Goal: Contribute content: Add original content to the website for others to see

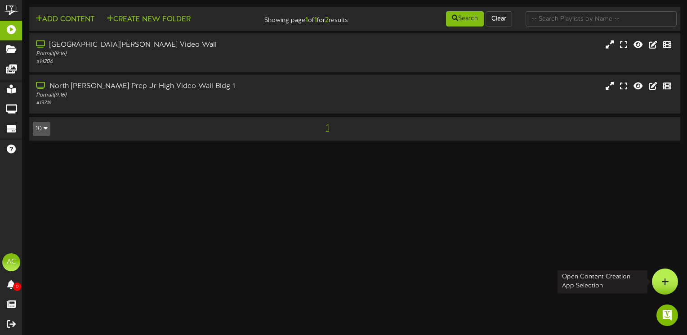
click at [668, 279] on icon at bounding box center [665, 282] width 8 height 8
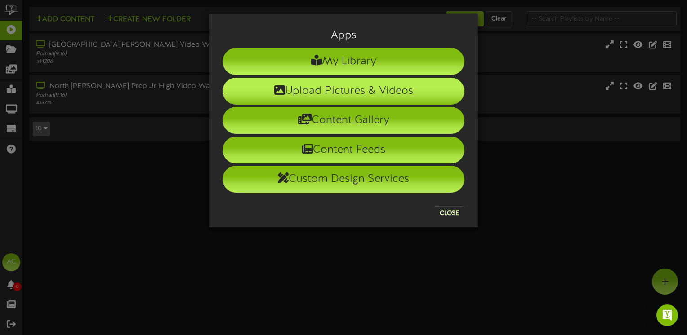
click at [338, 93] on li "Upload Pictures & Videos" at bounding box center [343, 91] width 242 height 27
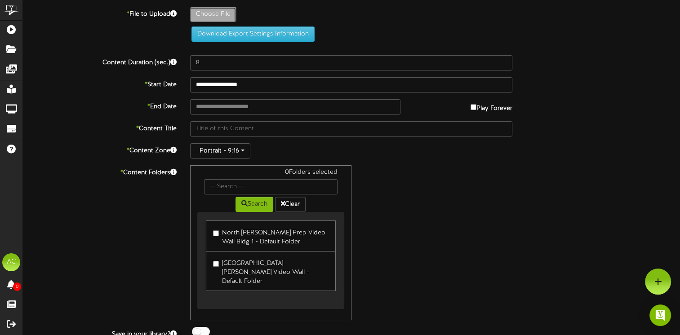
type input "**********"
type input "Screenshot34"
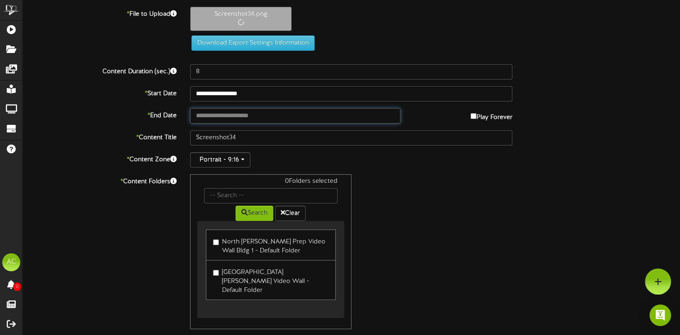
click at [213, 116] on input "text" at bounding box center [295, 115] width 210 height 15
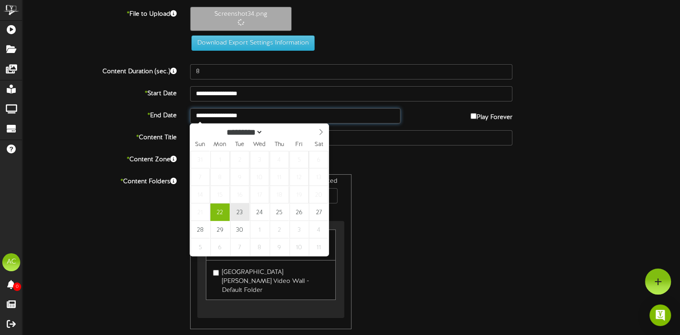
type input "**********"
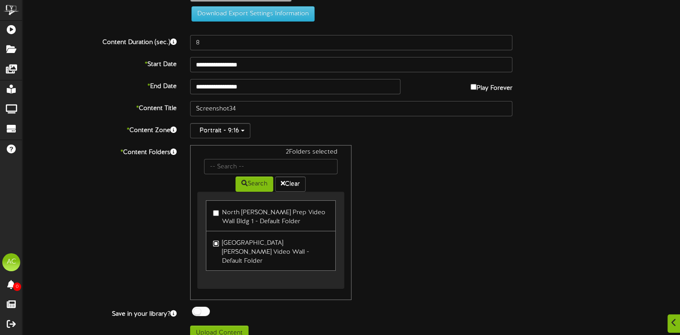
scroll to position [62, 0]
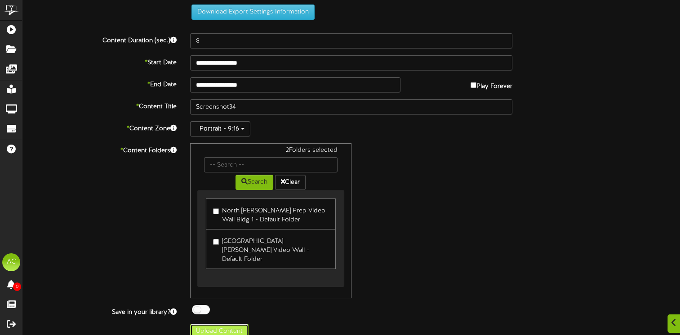
click at [230, 324] on button "Upload Content" at bounding box center [219, 331] width 58 height 15
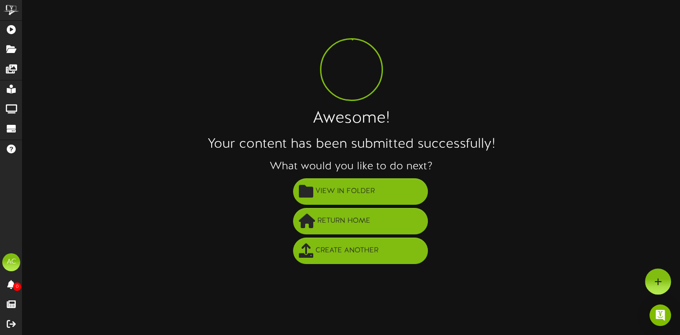
scroll to position [0, 0]
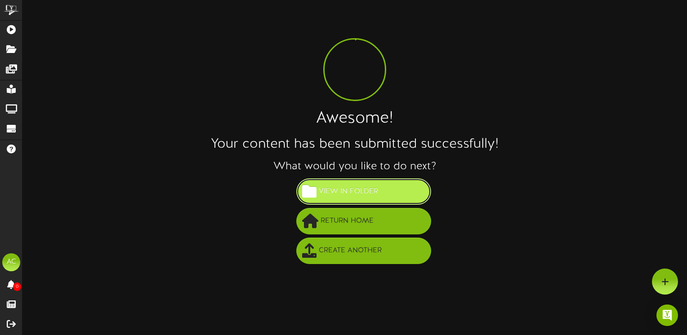
click at [344, 192] on span "View in Folder" at bounding box center [348, 191] width 64 height 15
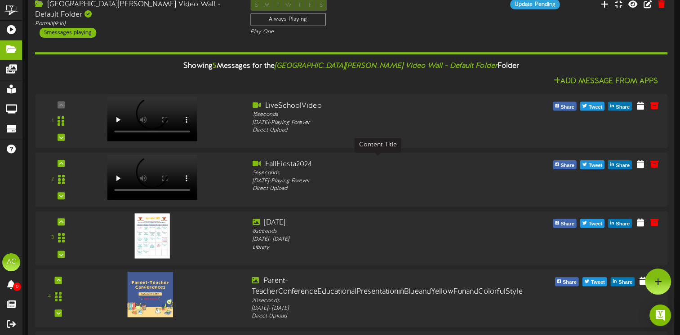
scroll to position [291, 0]
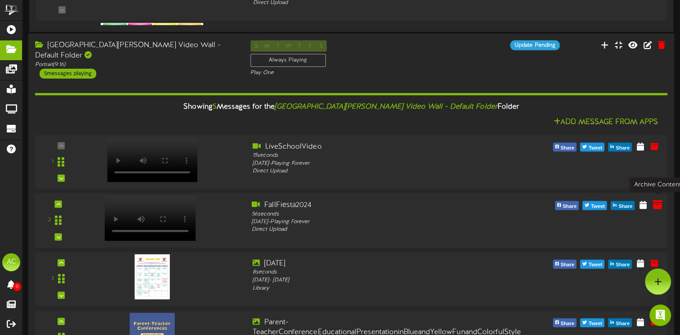
click at [660, 202] on icon at bounding box center [658, 204] width 10 height 10
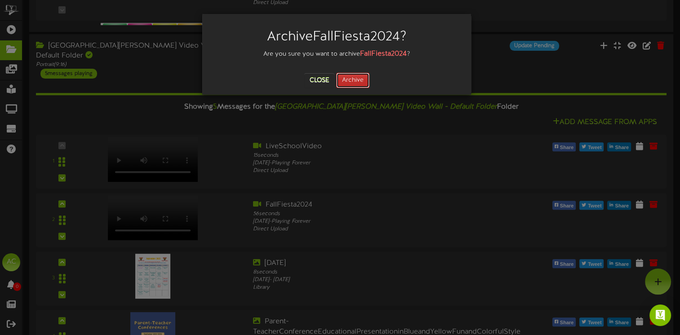
click at [358, 78] on button "Archive" at bounding box center [352, 80] width 33 height 15
